Goal: Task Accomplishment & Management: Complete application form

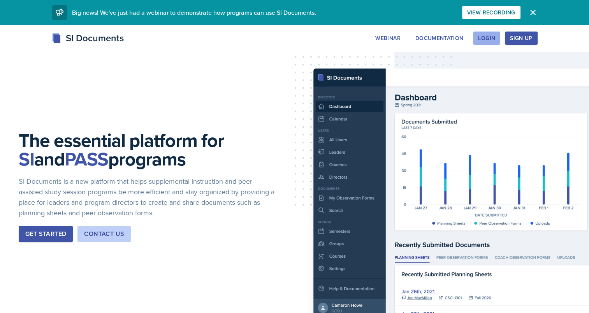
click at [478, 43] on button "Login" at bounding box center [486, 38] width 27 height 13
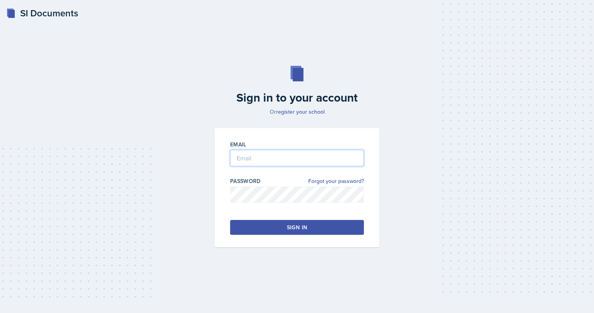
click at [286, 157] on input "email" at bounding box center [297, 158] width 134 height 16
click at [275, 232] on button "Sign in" at bounding box center [297, 227] width 134 height 15
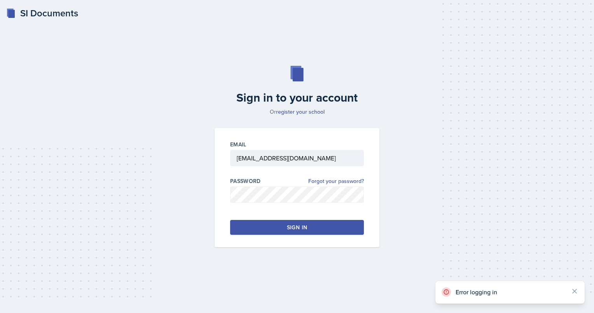
click at [275, 232] on button "Sign in" at bounding box center [297, 227] width 134 height 15
click at [276, 155] on input "[EMAIL_ADDRESS][DOMAIN_NAME]" at bounding box center [297, 158] width 134 height 16
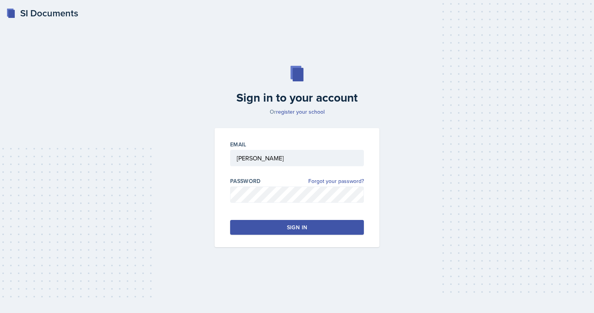
click at [275, 229] on button "Sign in" at bounding box center [297, 227] width 134 height 15
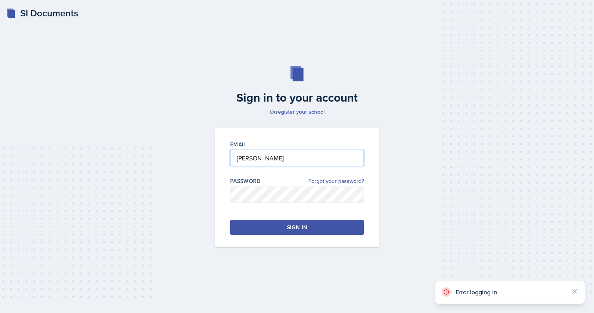
click at [289, 164] on input "Cheung" at bounding box center [297, 158] width 134 height 16
type input "[EMAIL_ADDRESS][DOMAIN_NAME]"
click at [293, 227] on div "Sign in" at bounding box center [297, 227] width 20 height 8
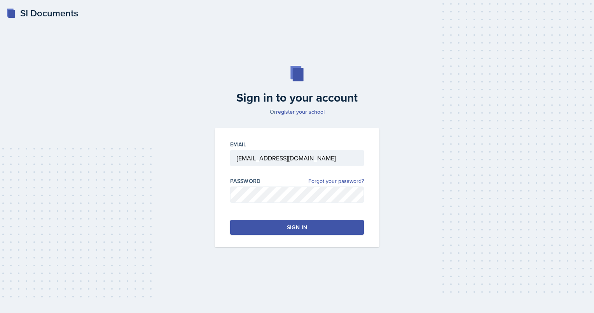
click at [293, 227] on div "Sign in" at bounding box center [297, 227] width 20 height 8
click at [303, 159] on input "email" at bounding box center [297, 158] width 134 height 16
type input "[EMAIL_ADDRESS][DOMAIN_NAME]"
click at [273, 230] on button "Sign in" at bounding box center [297, 227] width 134 height 15
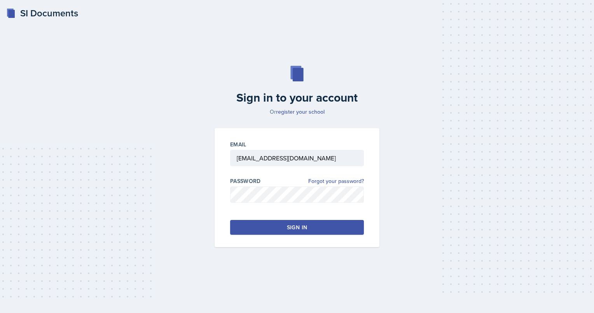
click at [273, 230] on button "Sign in" at bounding box center [297, 227] width 134 height 15
click at [287, 223] on button "Sign in" at bounding box center [297, 227] width 134 height 15
click at [340, 226] on button "Sign in" at bounding box center [297, 227] width 134 height 15
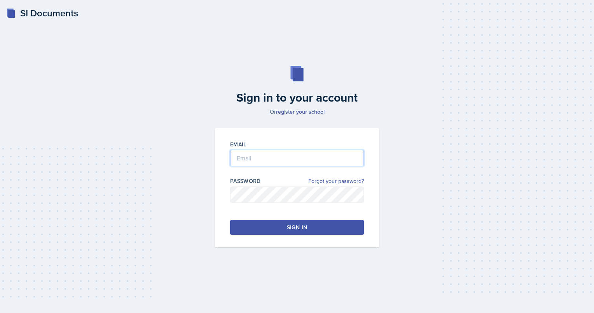
click at [292, 159] on input "email" at bounding box center [297, 158] width 134 height 16
click at [274, 159] on input "email" at bounding box center [297, 158] width 134 height 16
type input "[EMAIL_ADDRESS][DOMAIN_NAME]"
click at [257, 228] on button "Sign in" at bounding box center [297, 227] width 134 height 15
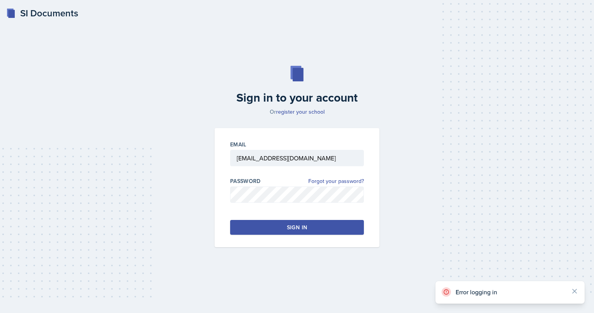
click at [257, 228] on button "Sign in" at bounding box center [297, 227] width 134 height 15
click at [298, 223] on div "Sign in" at bounding box center [297, 227] width 20 height 8
